Goal: Navigation & Orientation: Find specific page/section

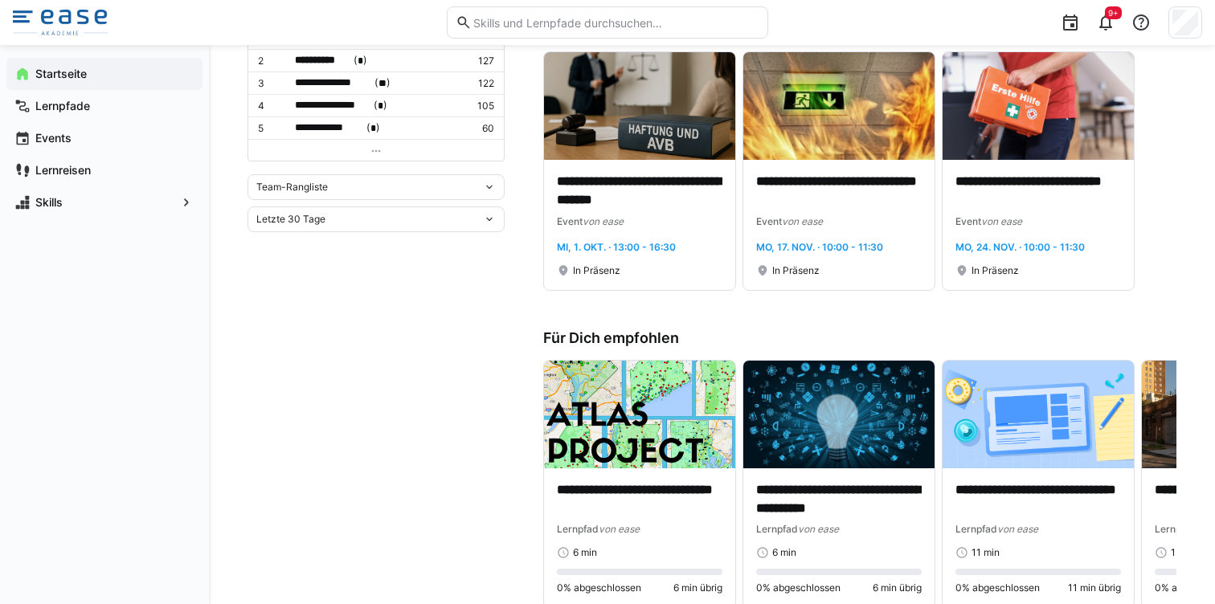
scroll to position [557, 0]
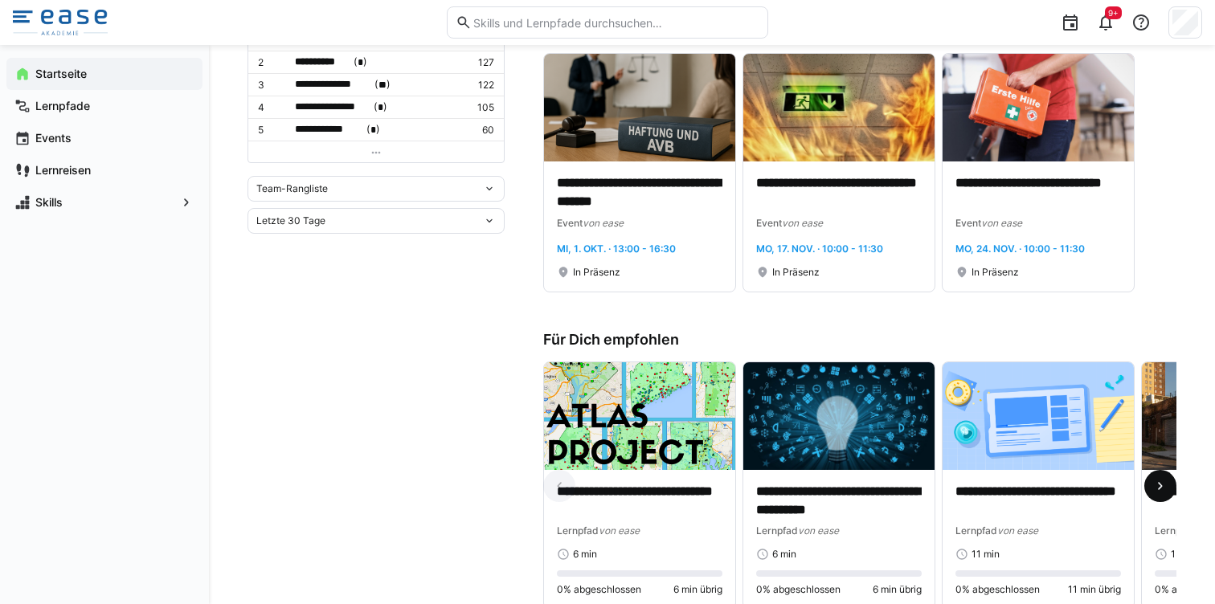
click at [1160, 488] on eds-icon at bounding box center [1160, 486] width 16 height 16
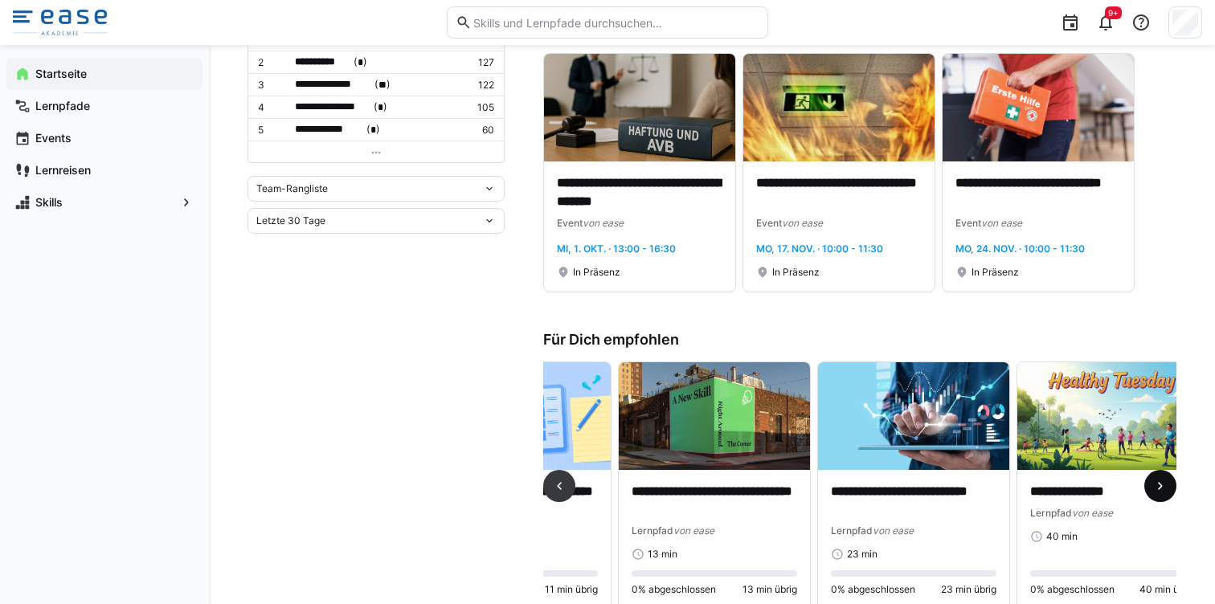
click at [1160, 488] on eds-icon at bounding box center [1160, 486] width 16 height 16
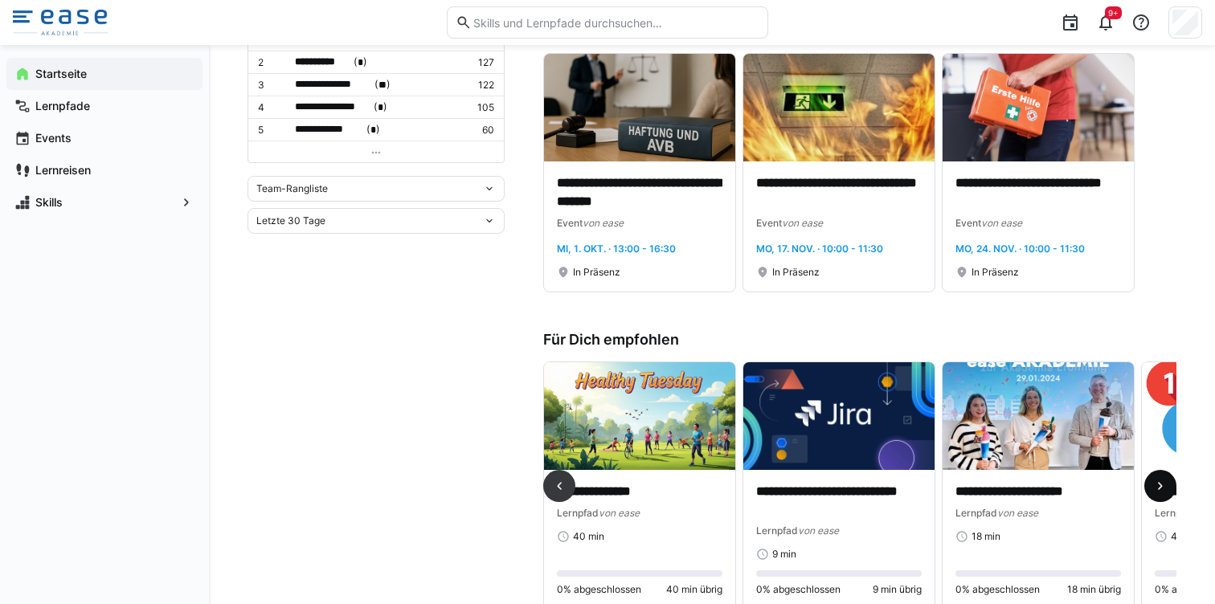
click at [1160, 488] on eds-icon at bounding box center [1160, 486] width 16 height 16
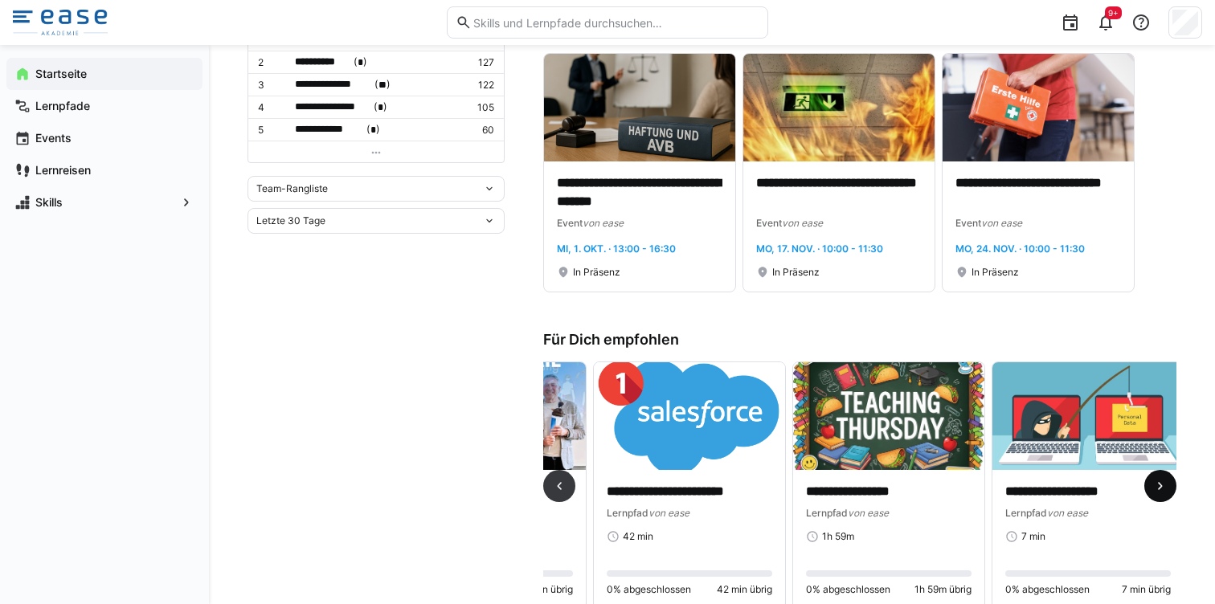
click at [1160, 488] on eds-icon at bounding box center [1160, 486] width 16 height 16
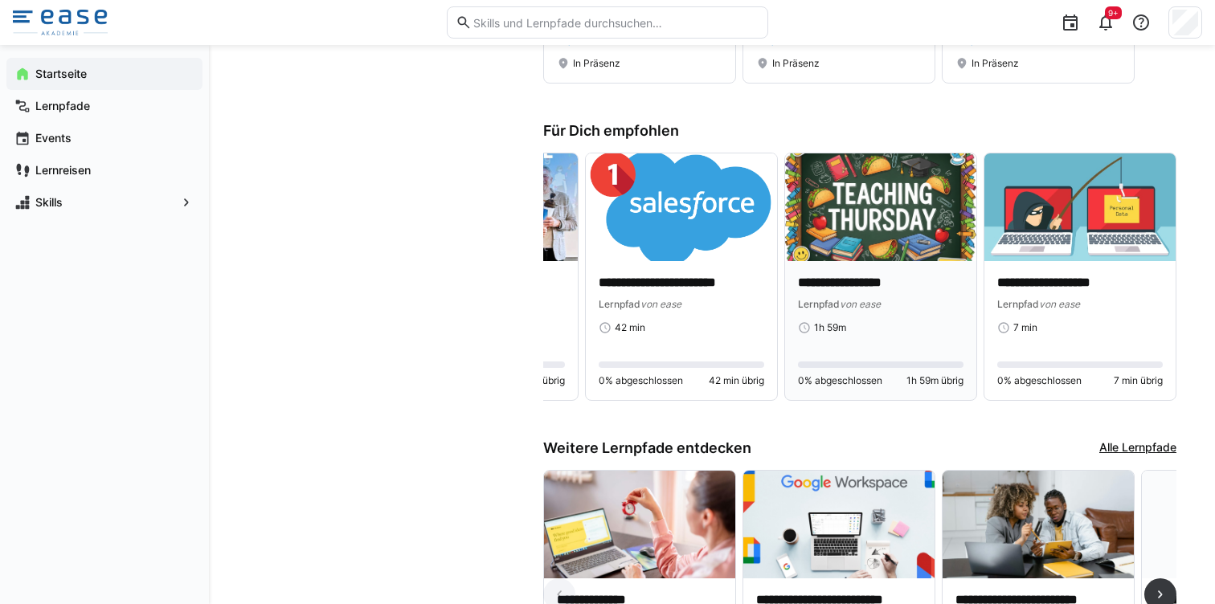
scroll to position [708, 0]
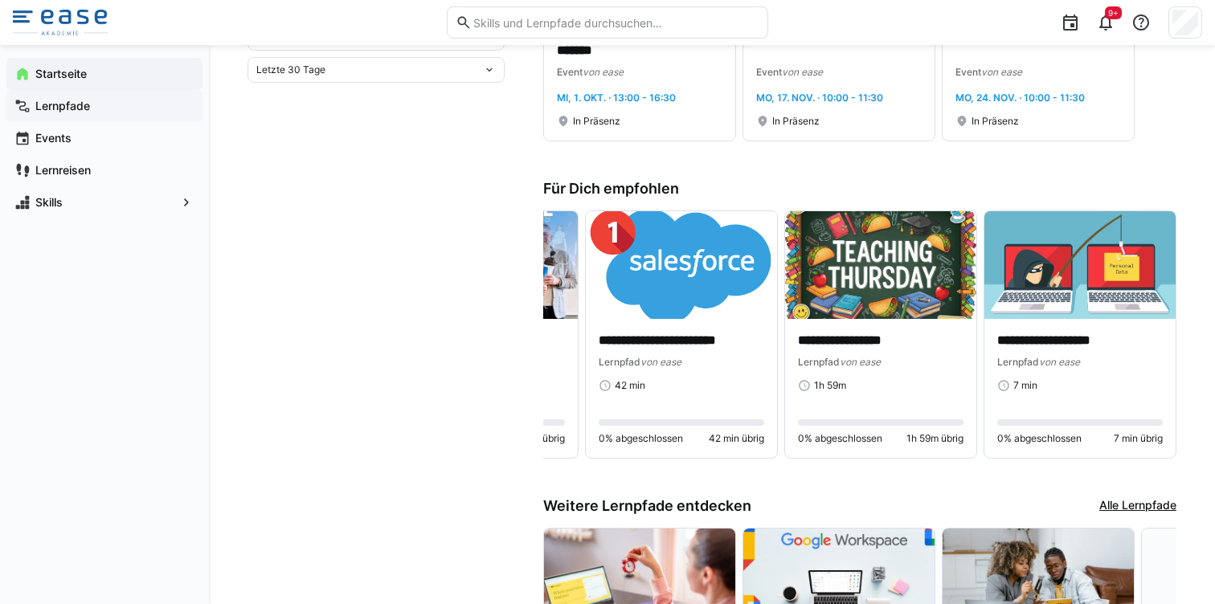
click at [0, 0] on app-navigation-label "Lernpfade" at bounding box center [0, 0] width 0 height 0
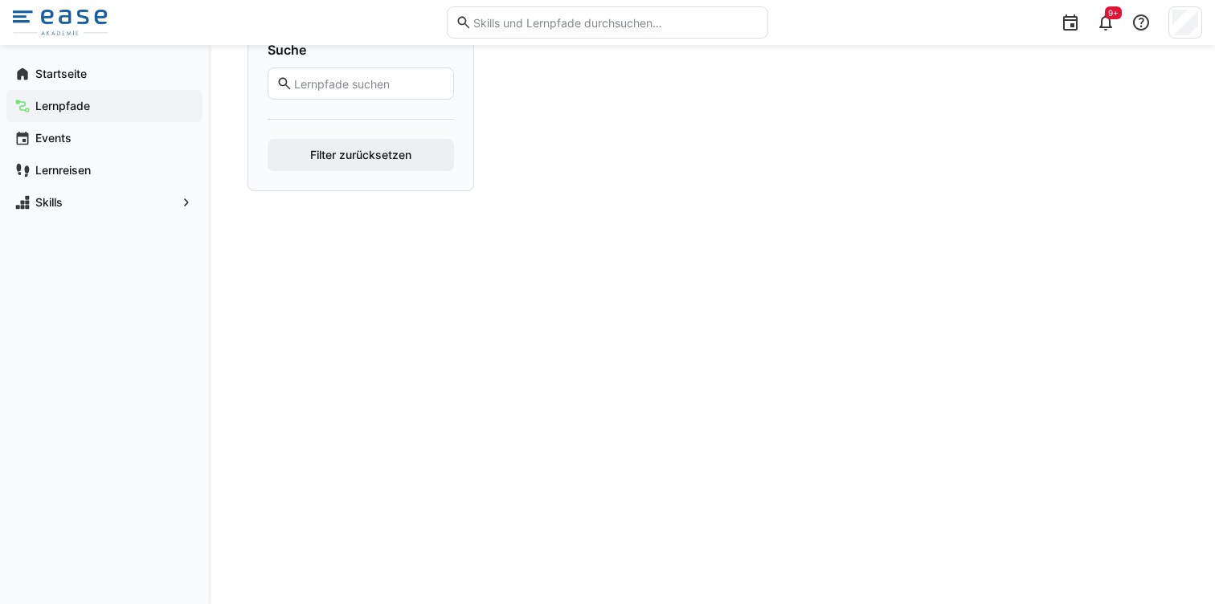
click at [90, 75] on span "Startseite" at bounding box center [113, 74] width 161 height 16
